Goal: Task Accomplishment & Management: Use online tool/utility

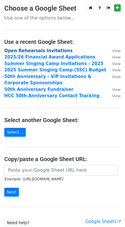
click at [32, 50] on strong "Open Rehearsals Invitations" at bounding box center [38, 50] width 69 height 5
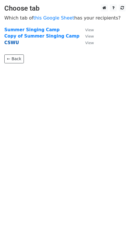
click at [12, 43] on strong "CSWU" at bounding box center [11, 42] width 15 height 5
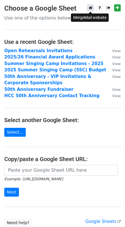
click at [89, 10] on link at bounding box center [90, 7] width 7 height 7
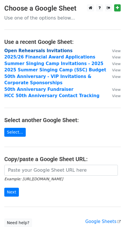
click at [56, 51] on strong "Open Rehearsals Invitations" at bounding box center [38, 50] width 69 height 5
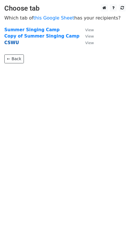
click at [14, 42] on strong "CSWU" at bounding box center [11, 42] width 15 height 5
